Goal: Feedback & Contribution: Contribute content

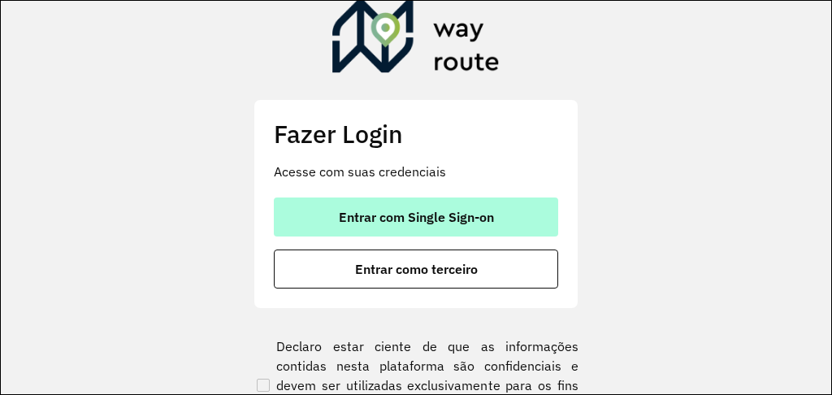
click at [439, 226] on button "Entrar com Single Sign-on" at bounding box center [416, 216] width 284 height 39
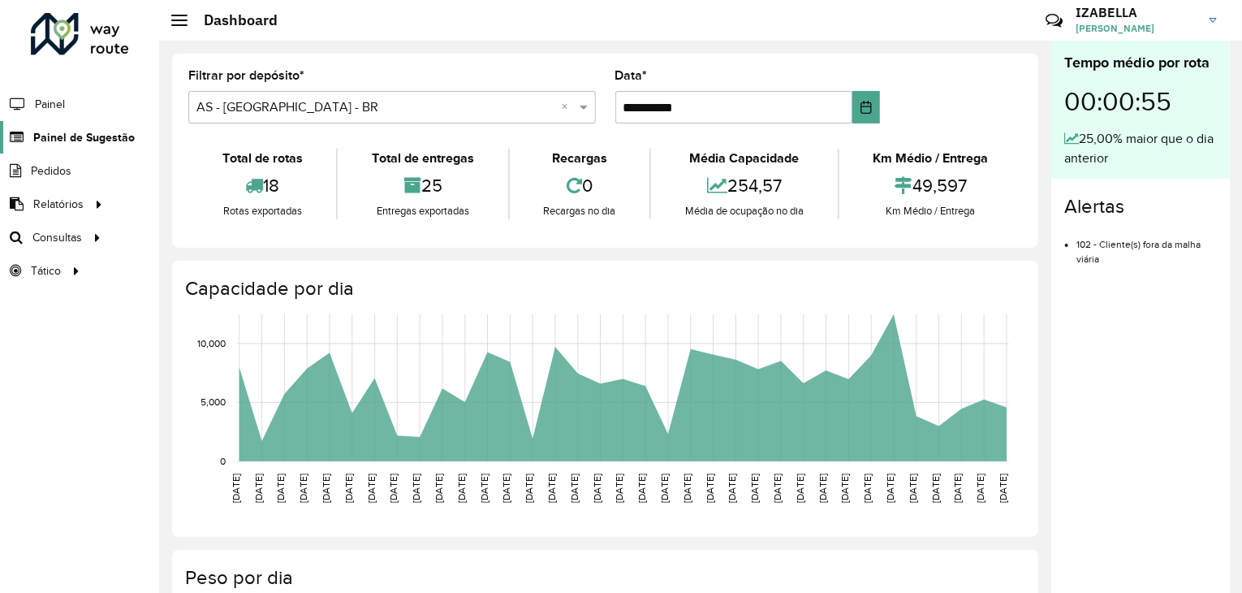
click at [94, 130] on span "Painel de Sugestão" at bounding box center [84, 137] width 102 height 17
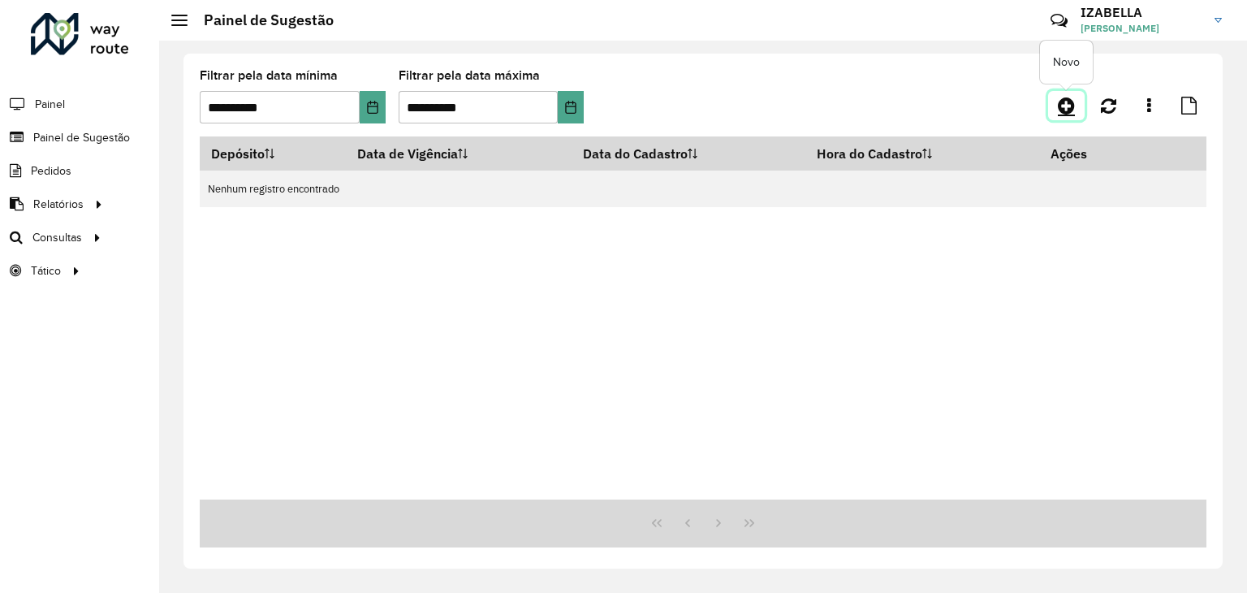
click at [1065, 106] on icon at bounding box center [1066, 105] width 17 height 19
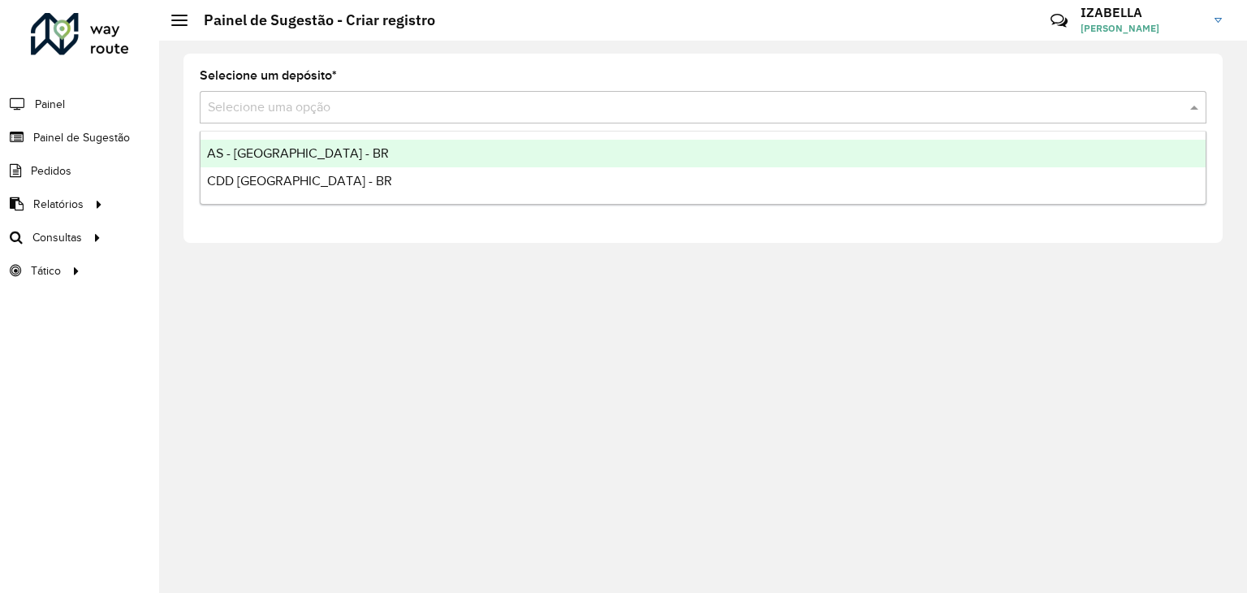
click at [503, 96] on div "Selecione uma opção" at bounding box center [703, 107] width 1007 height 32
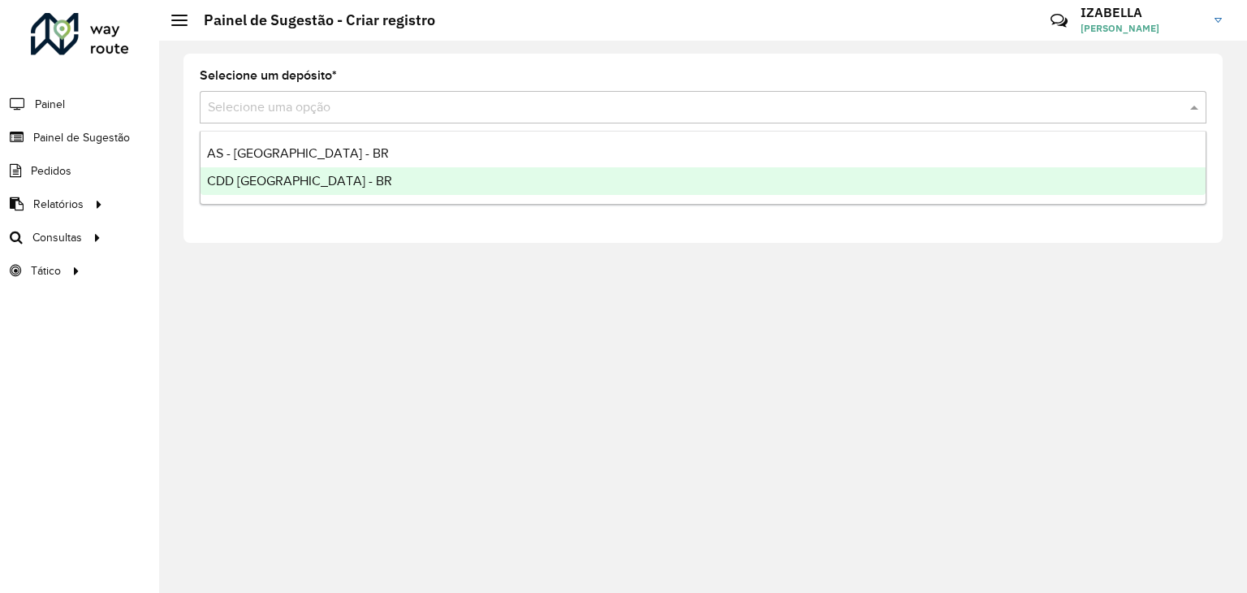
click at [352, 176] on div "CDD [GEOGRAPHIC_DATA] - BR" at bounding box center [703, 181] width 1005 height 28
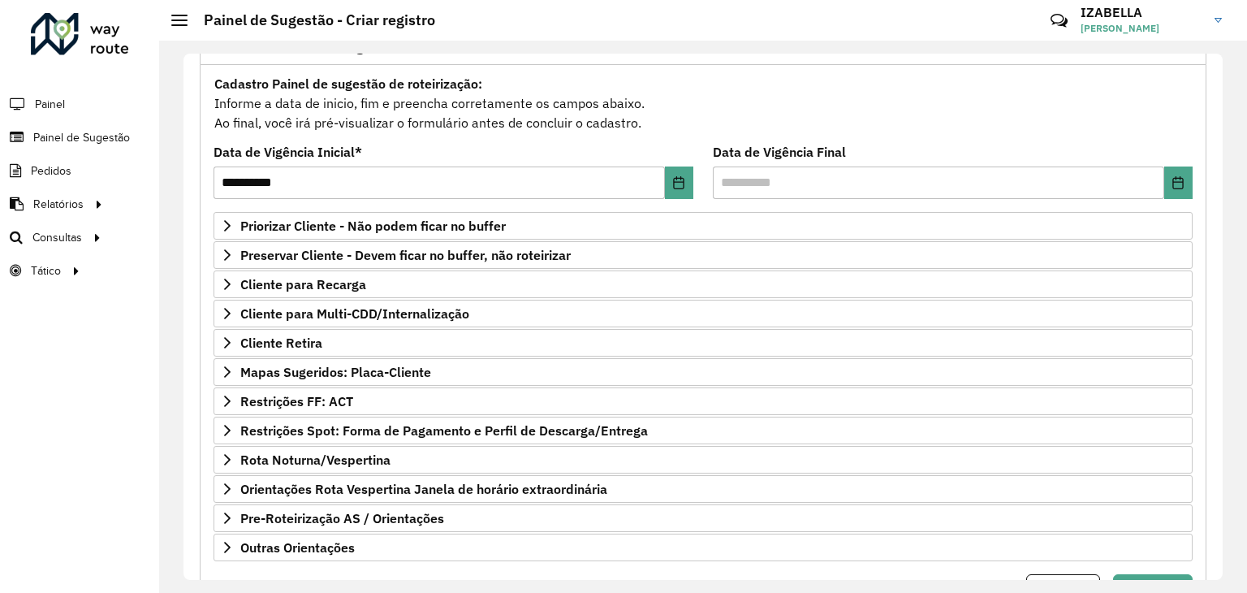
scroll to position [173, 0]
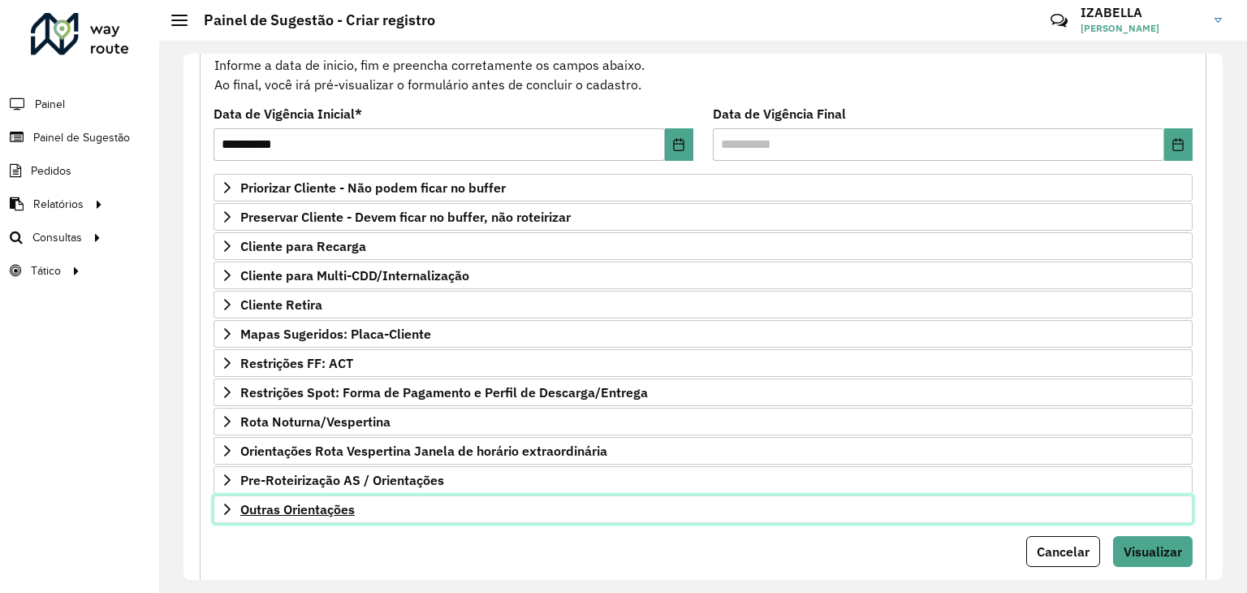
click at [607, 496] on link "Outras Orientações" at bounding box center [703, 509] width 979 height 28
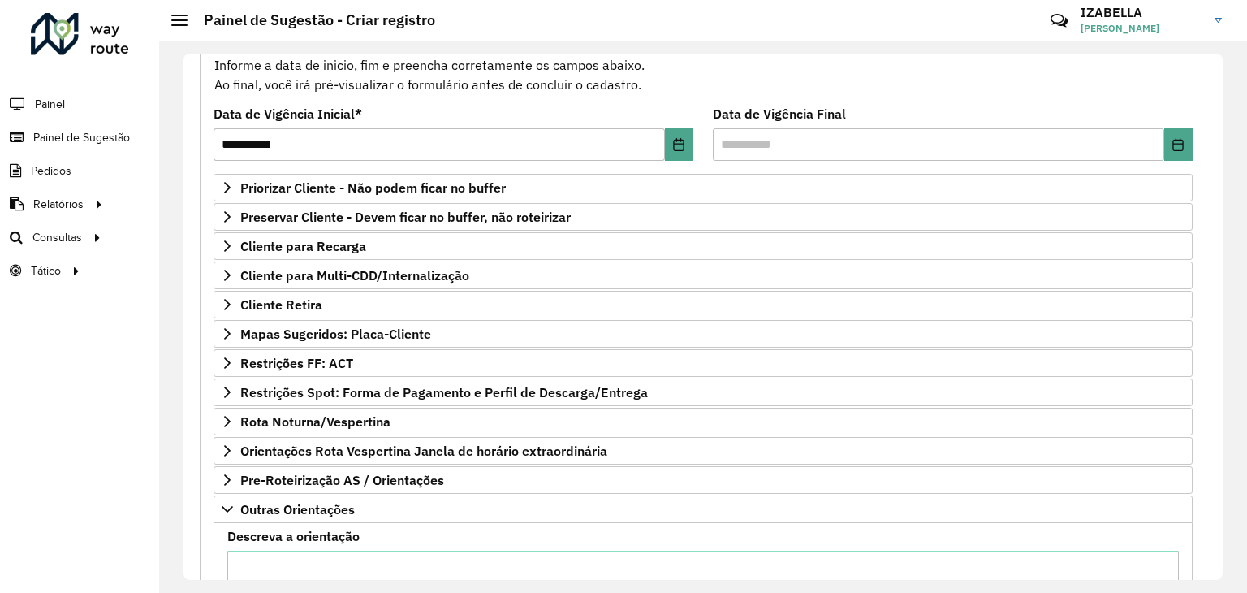
drag, startPoint x: 620, startPoint y: 543, endPoint x: 631, endPoint y: 559, distance: 18.7
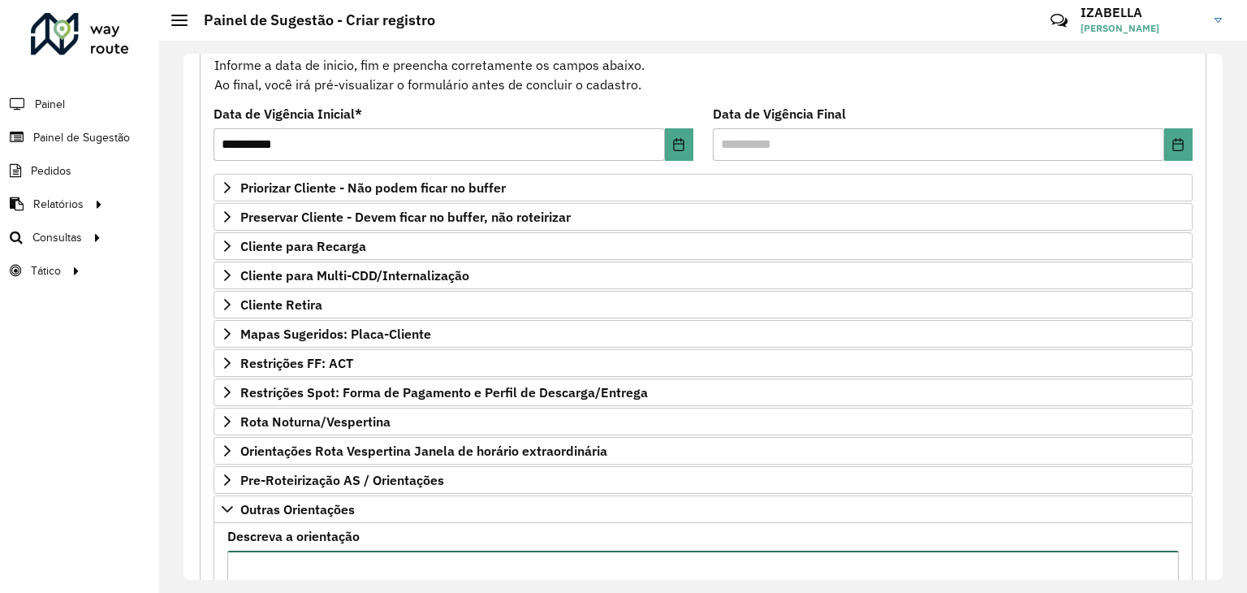
paste textarea "**********"
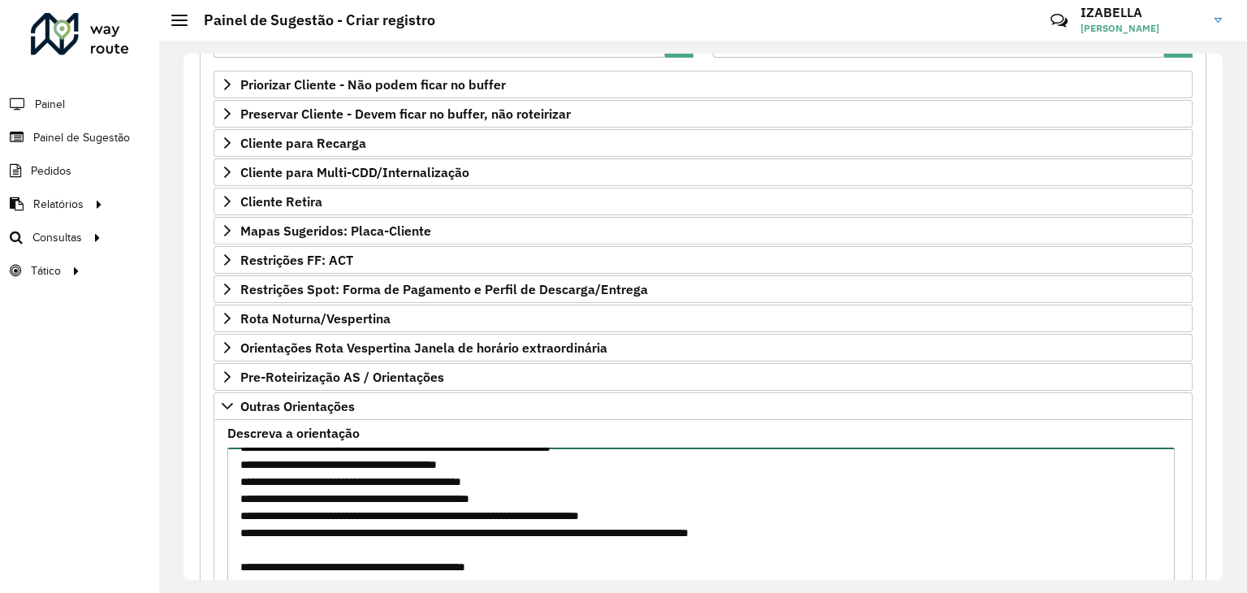
scroll to position [397, 0]
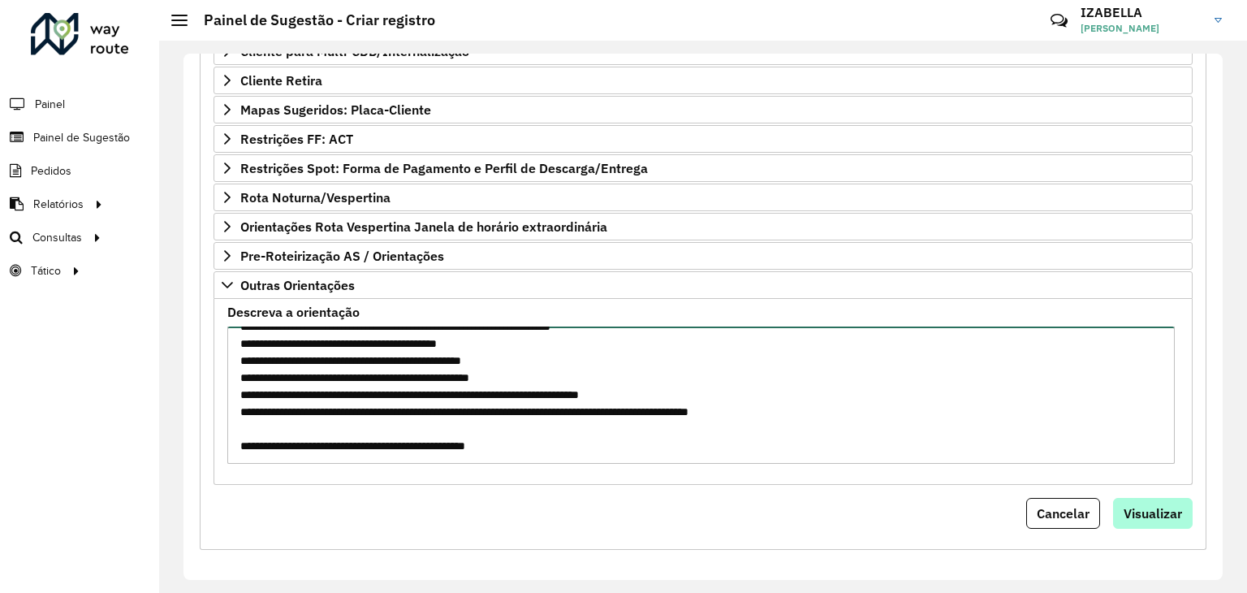
type textarea "**********"
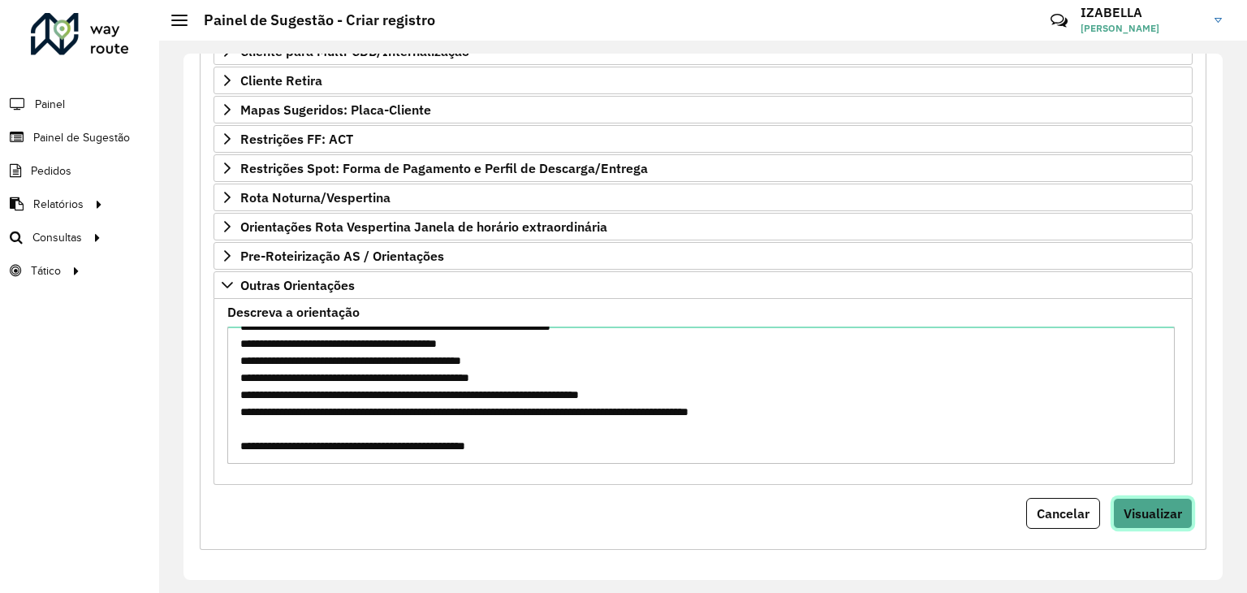
click at [1176, 512] on span "Visualizar" at bounding box center [1153, 513] width 58 height 16
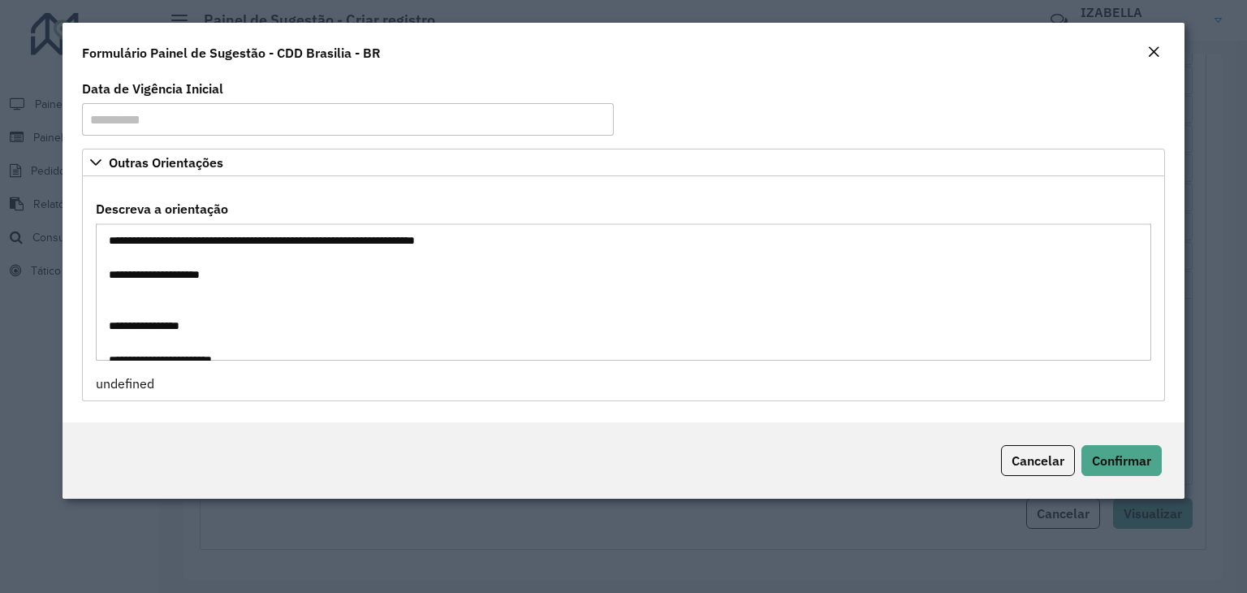
click at [1119, 442] on div "Cancelar Confirmar" at bounding box center [624, 460] width 1122 height 76
click at [1117, 452] on span "Confirmar" at bounding box center [1121, 460] width 59 height 16
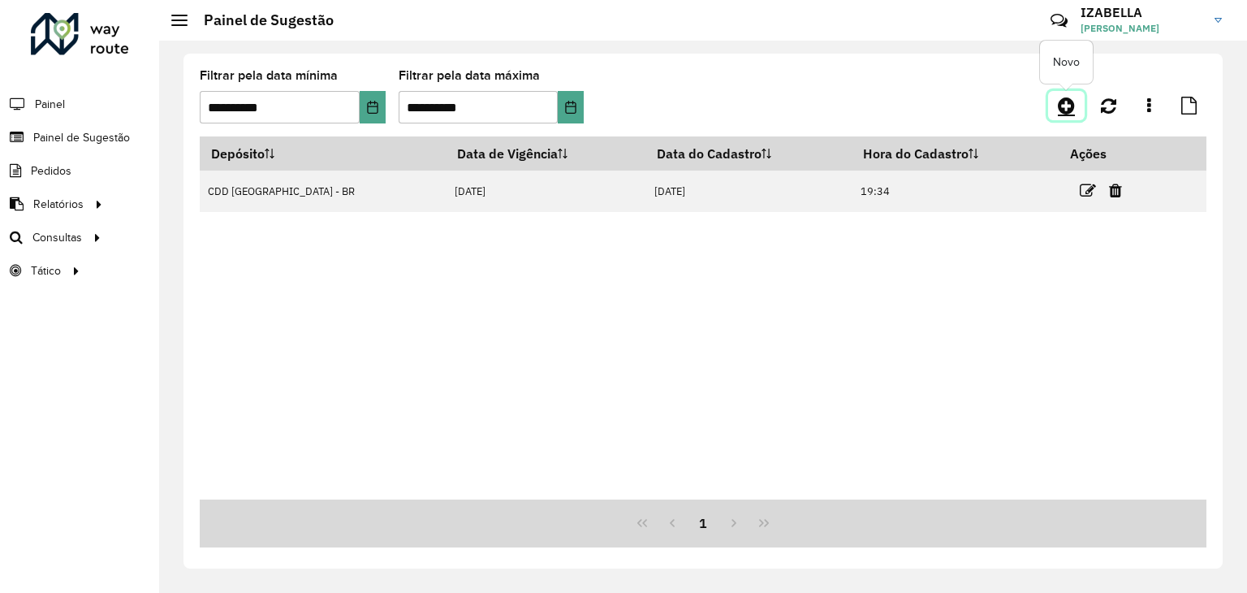
click at [1068, 91] on link at bounding box center [1066, 105] width 37 height 29
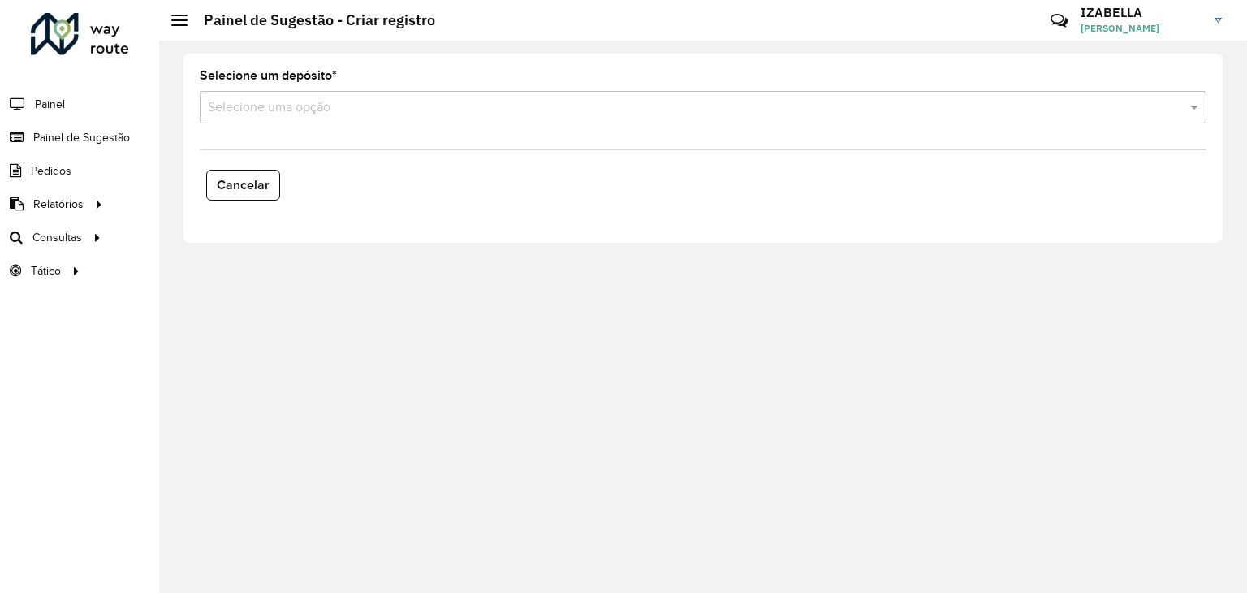
click at [351, 108] on hb-app "Aguarde... Pop-up bloqueado! Seu navegador bloqueou automáticamente a abertura …" at bounding box center [623, 296] width 1247 height 593
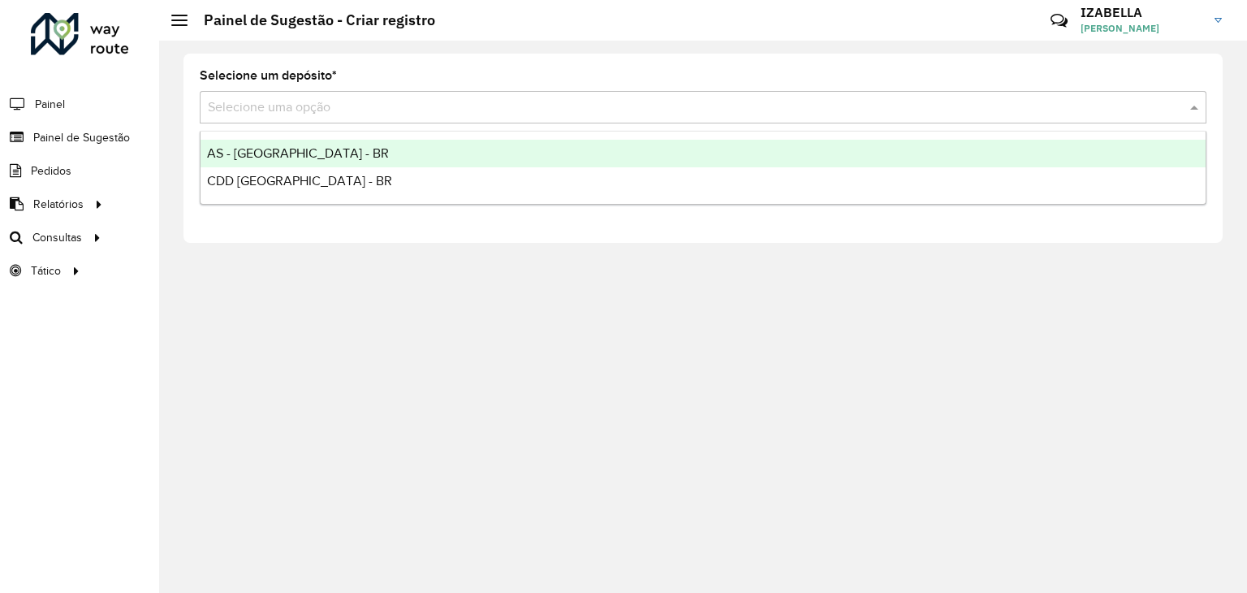
click at [351, 108] on input "text" at bounding box center [687, 107] width 958 height 19
click at [324, 147] on div "AS - [GEOGRAPHIC_DATA] - BR" at bounding box center [703, 154] width 1005 height 28
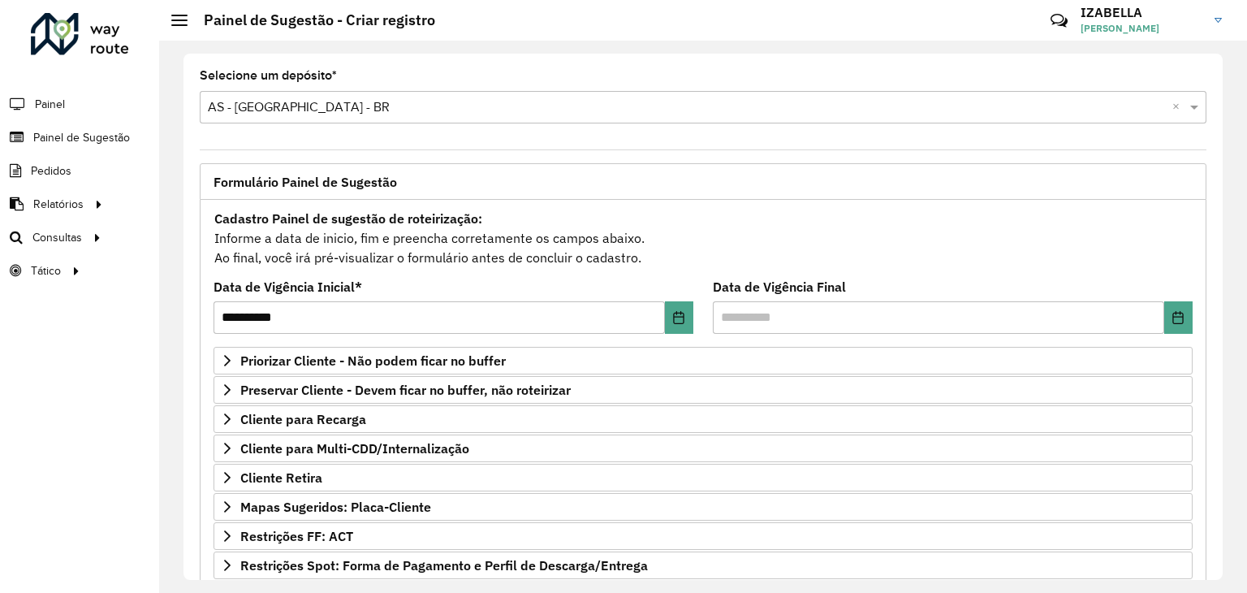
scroll to position [211, 0]
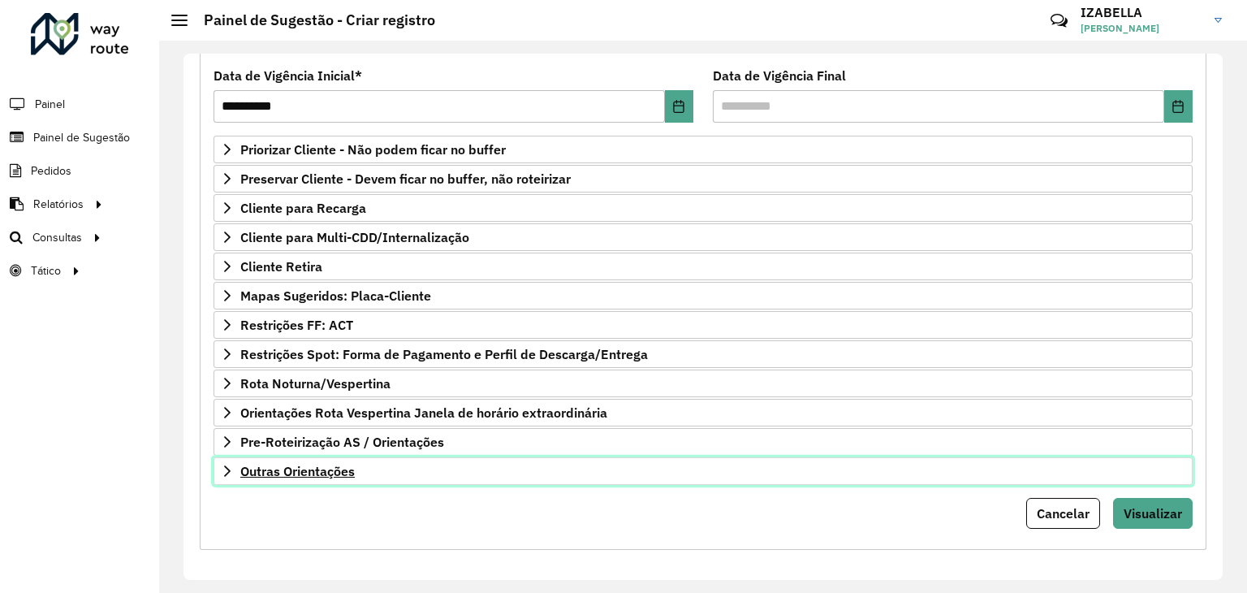
click at [676, 473] on link "Outras Orientações" at bounding box center [703, 471] width 979 height 28
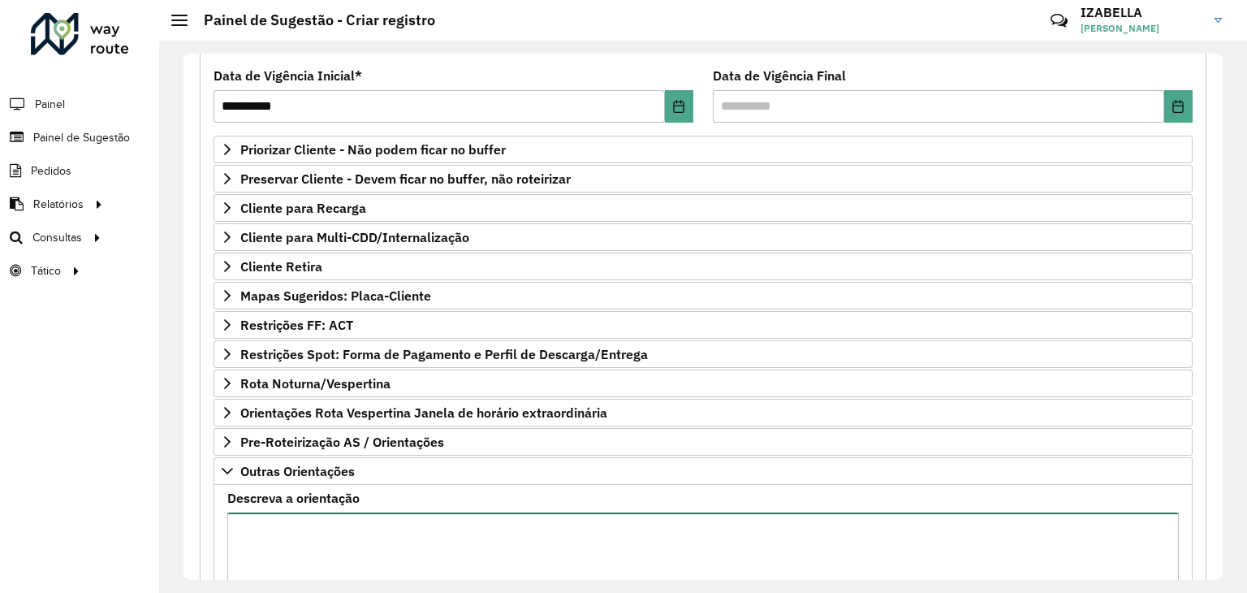
paste textarea "**********"
click at [648, 527] on textarea "Descreva a orientação" at bounding box center [703, 580] width 952 height 137
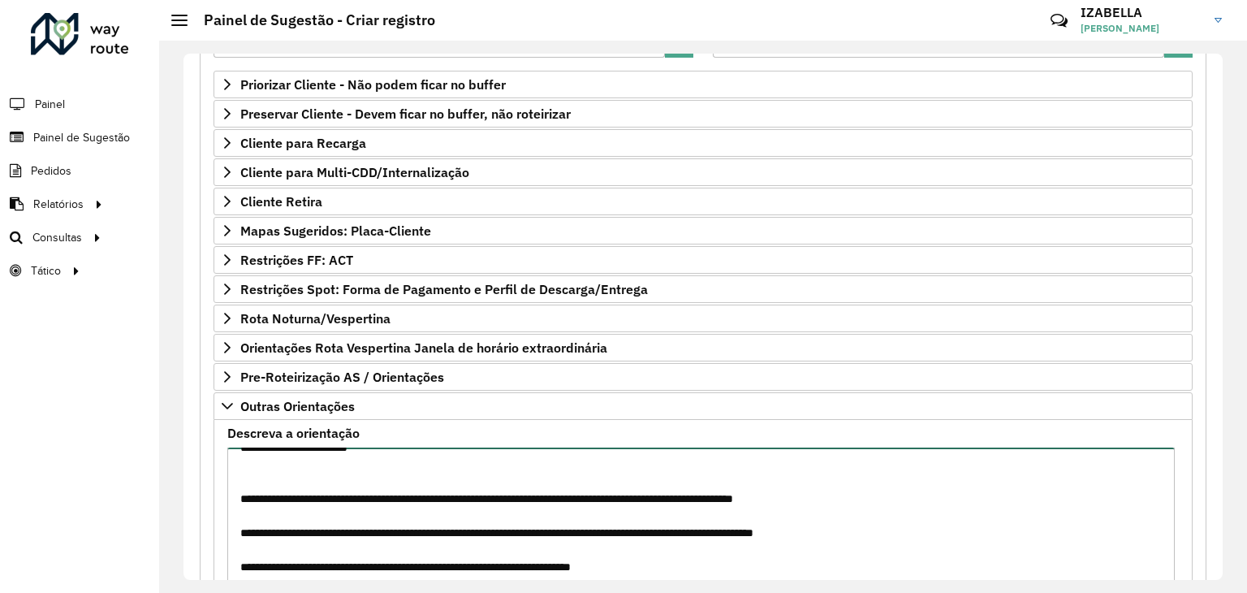
scroll to position [397, 0]
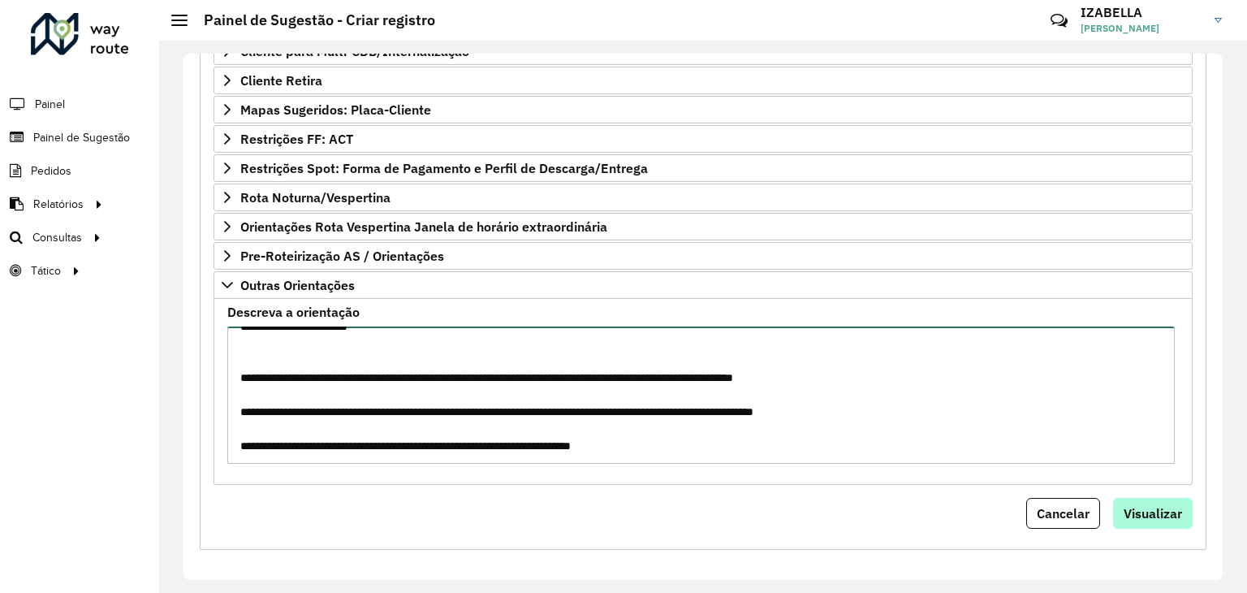
type textarea "**********"
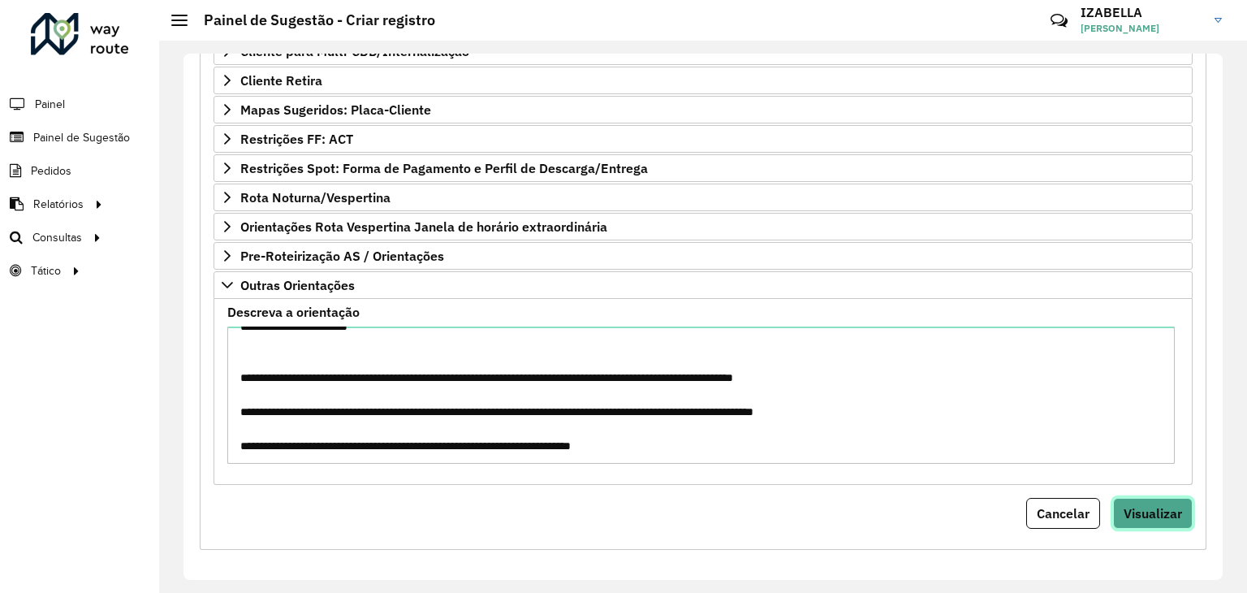
click at [1155, 505] on span "Visualizar" at bounding box center [1153, 513] width 58 height 16
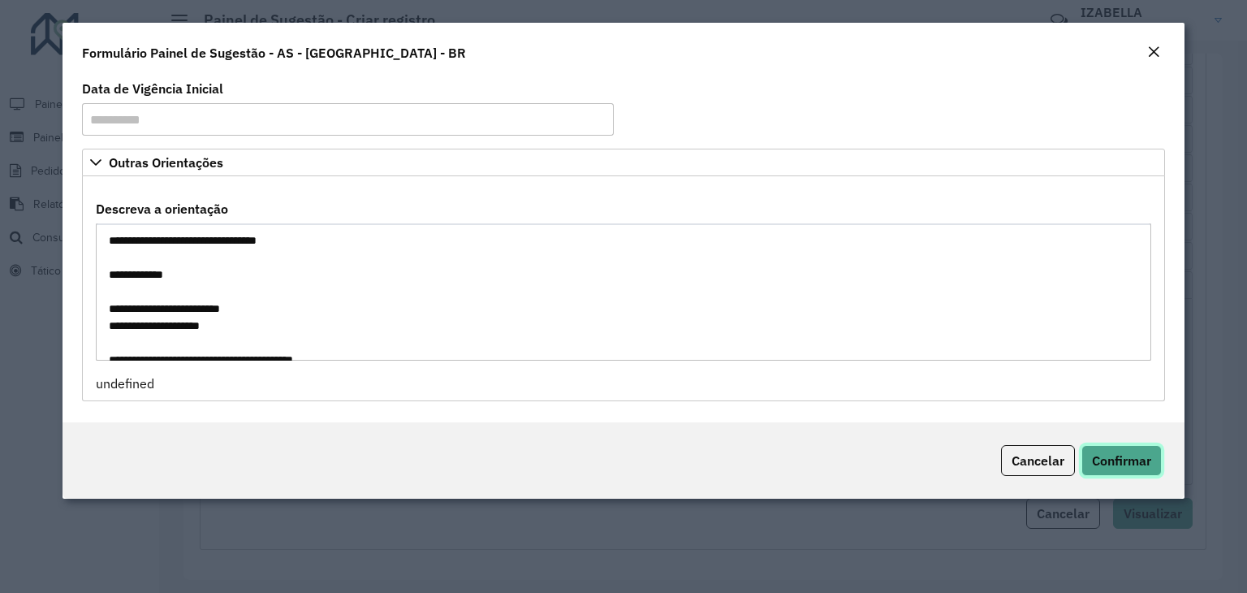
click at [1123, 450] on button "Confirmar" at bounding box center [1122, 460] width 80 height 31
